Goal: Use online tool/utility: Utilize a website feature to perform a specific function

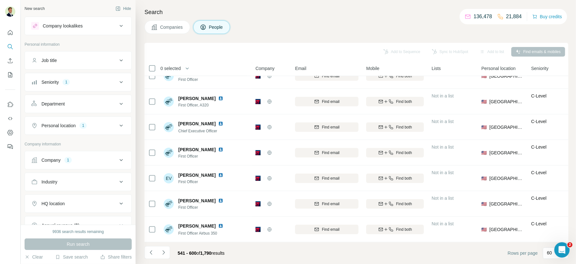
click at [77, 160] on div "Company 1" at bounding box center [74, 160] width 86 height 6
click at [62, 200] on icon "button" at bounding box center [61, 201] width 3 height 3
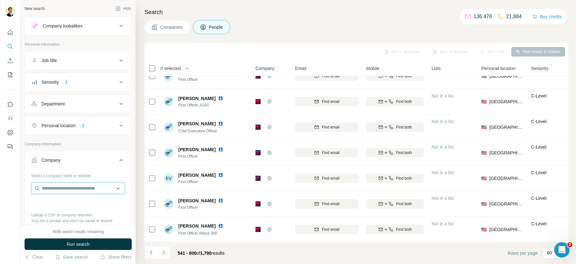
click at [66, 186] on input "text" at bounding box center [78, 187] width 94 height 11
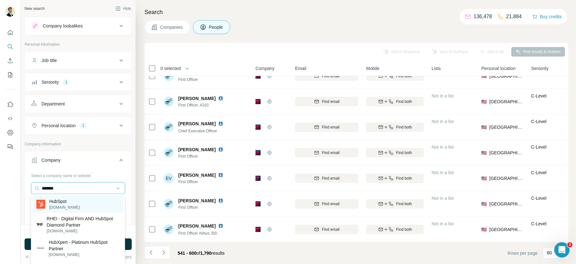
type input "*******"
click at [59, 202] on p "HubSpot" at bounding box center [64, 201] width 31 height 6
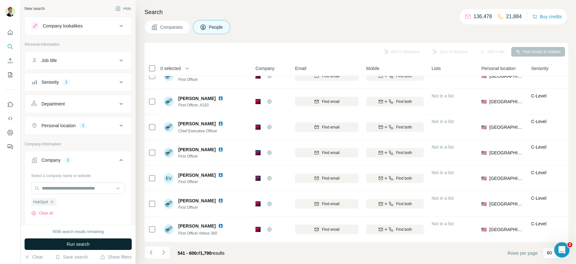
click at [76, 241] on span "Run search" at bounding box center [78, 244] width 23 height 6
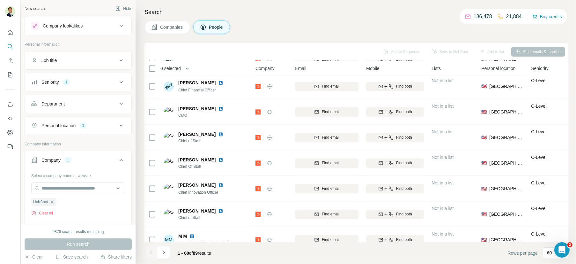
scroll to position [1366, 0]
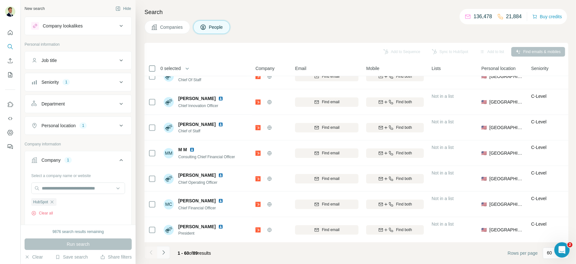
click at [164, 252] on icon "Navigate to next page" at bounding box center [163, 252] width 2 height 4
